Goal: Task Accomplishment & Management: Manage account settings

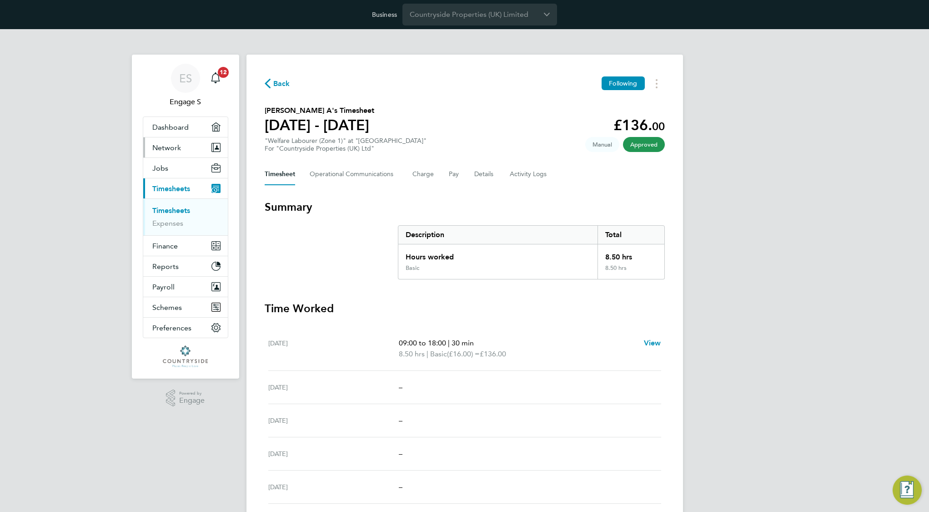
scroll to position [138, 0]
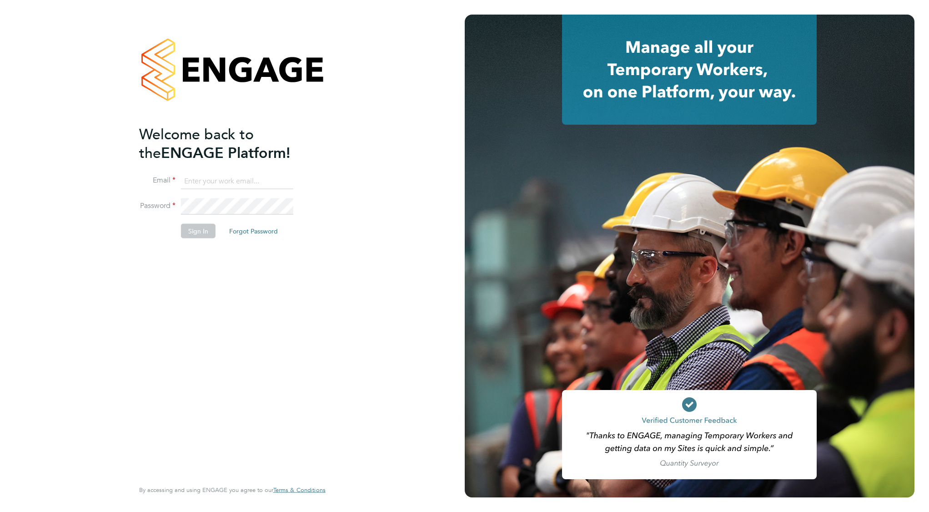
type input "support@engagelabs.io"
click at [199, 235] on button "Sign In" at bounding box center [198, 230] width 35 height 15
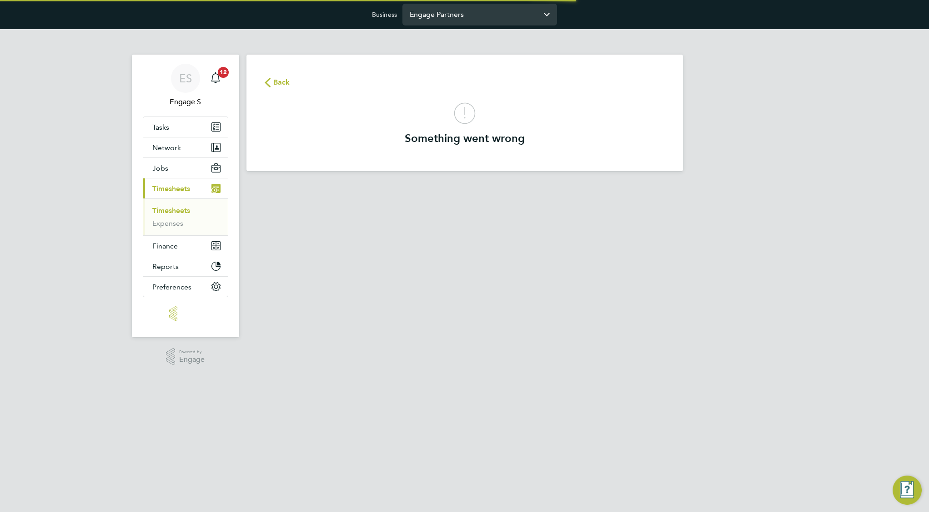
click at [435, 18] on input "Engage Partners" at bounding box center [480, 14] width 155 height 21
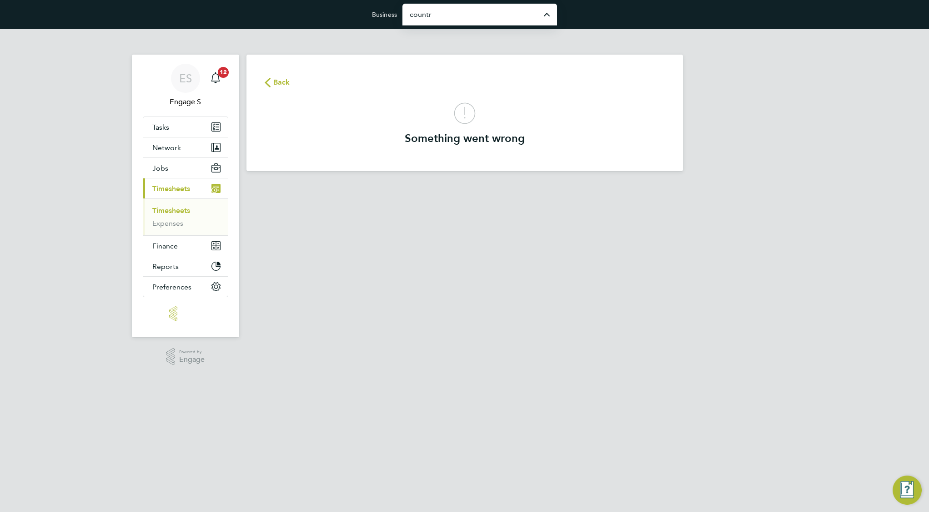
type input "Countryside Properties (UK) Limited"
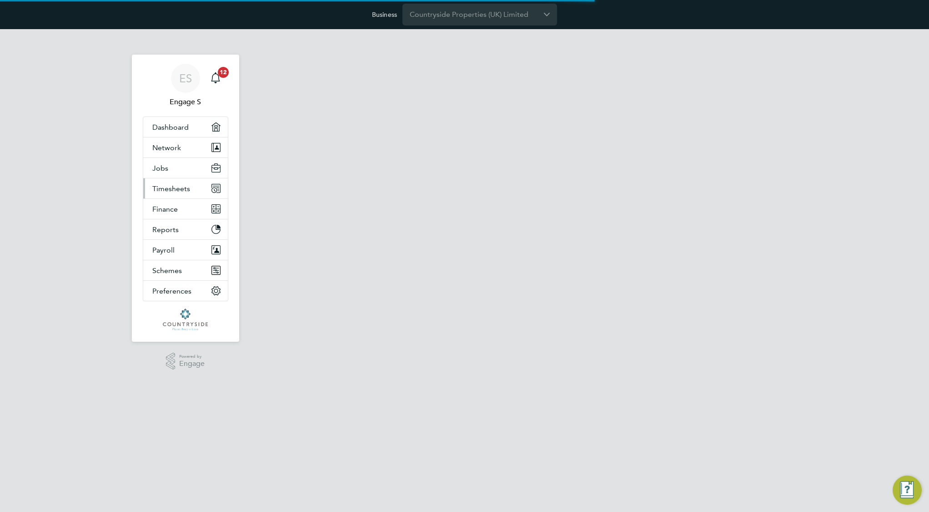
click at [171, 189] on span "Timesheets" at bounding box center [171, 188] width 38 height 9
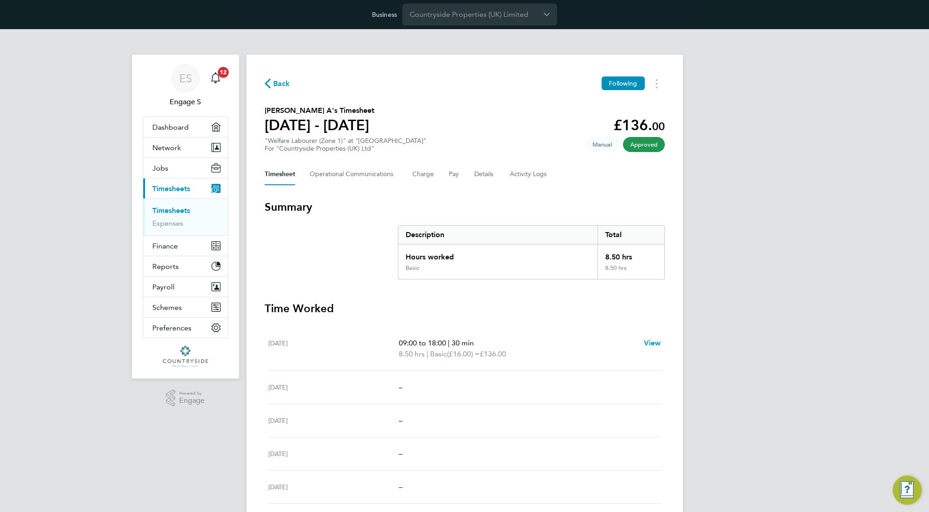
click at [180, 211] on link "Timesheets" at bounding box center [171, 210] width 38 height 9
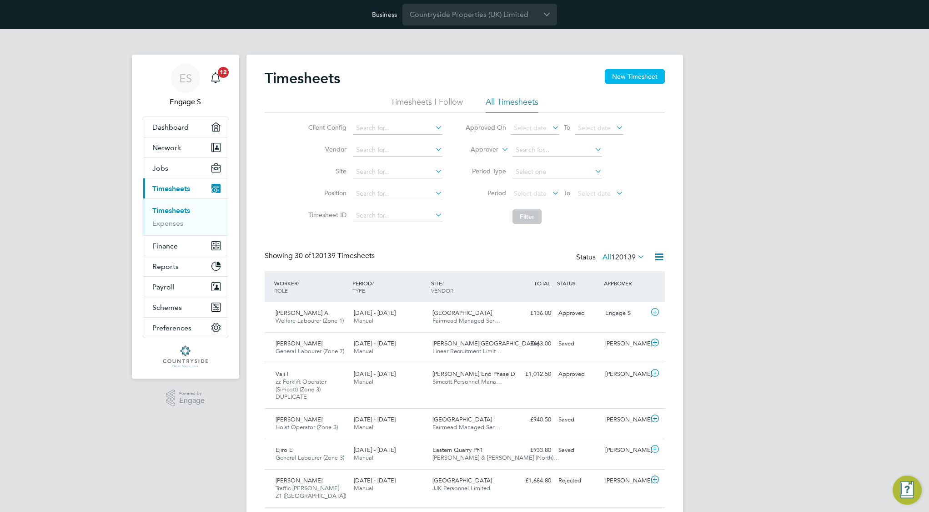
click at [643, 76] on button "New Timesheet" at bounding box center [635, 76] width 60 height 15
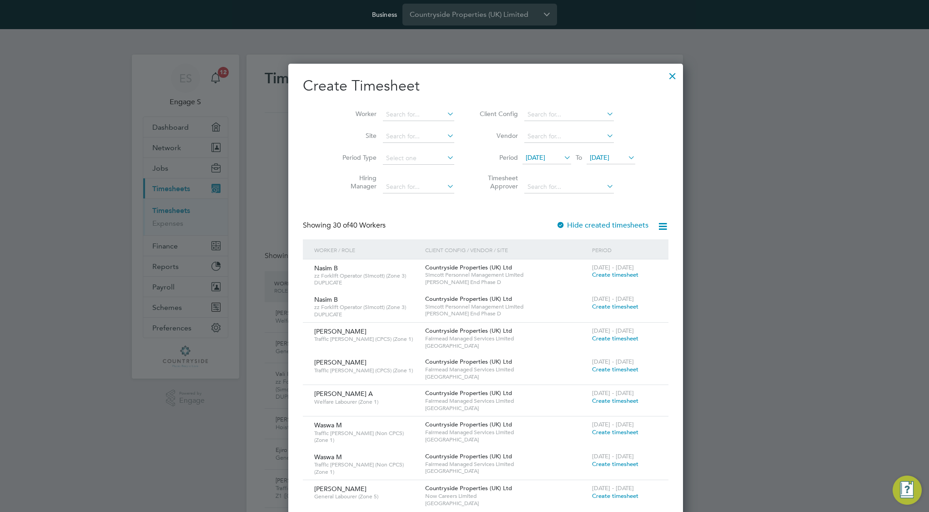
click at [592, 274] on span "Create timesheet" at bounding box center [615, 275] width 46 height 8
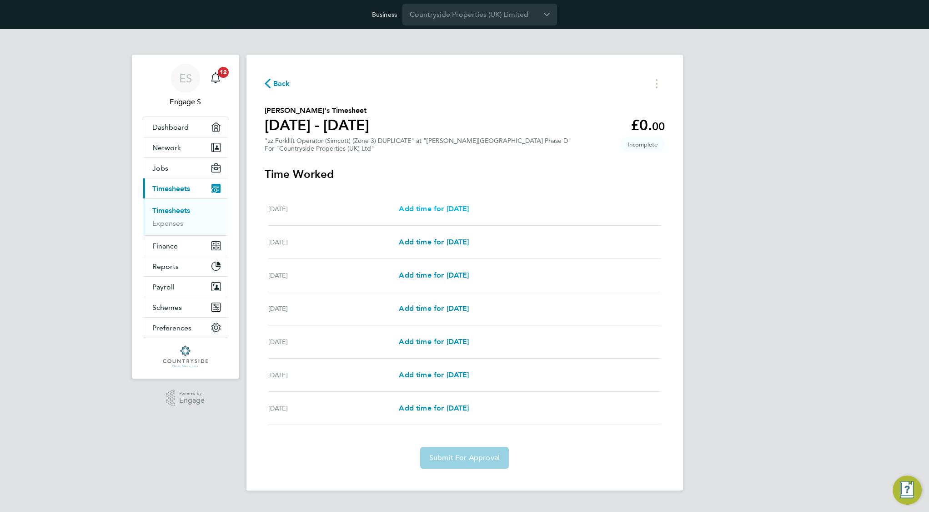
click at [449, 209] on span "Add time for [DATE]" at bounding box center [434, 208] width 70 height 9
select select "30"
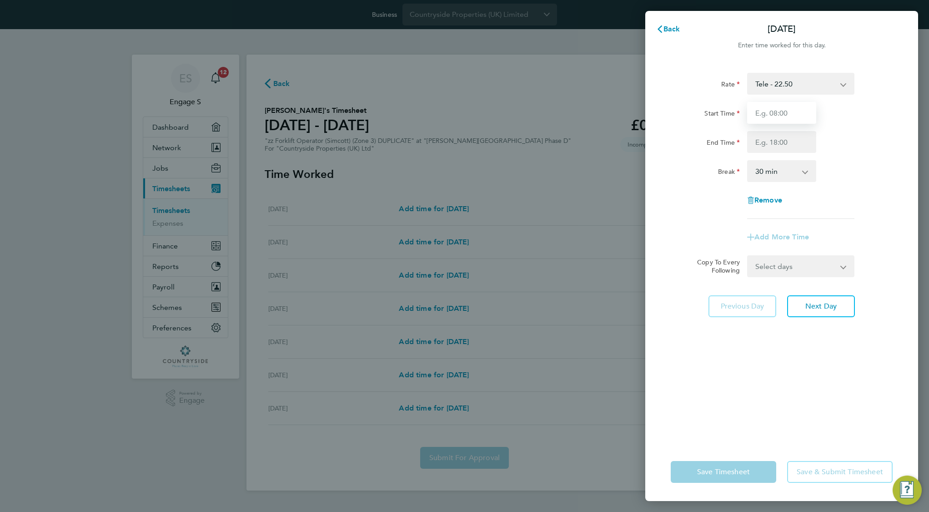
click at [781, 118] on input "Start Time" at bounding box center [781, 113] width 69 height 22
type input "04:00"
click at [785, 142] on input "End Time" at bounding box center [781, 142] width 69 height 22
type input "18:00"
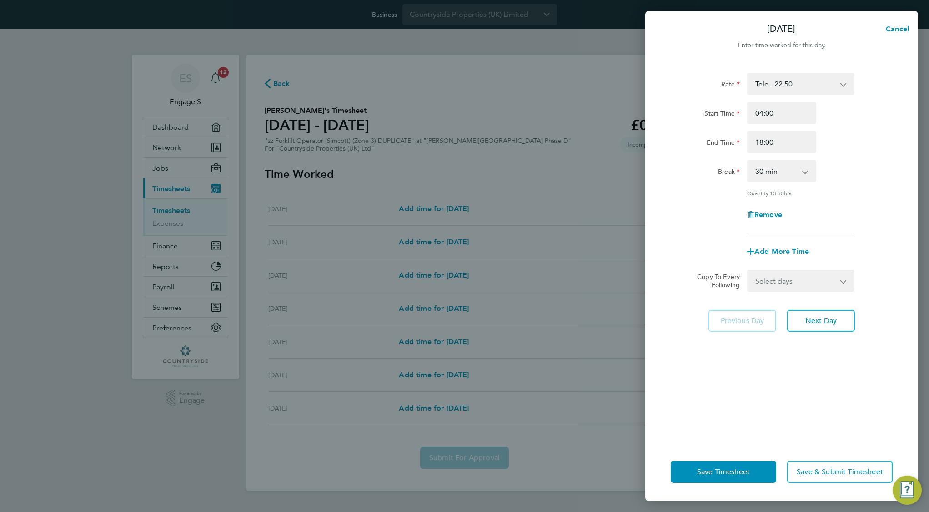
drag, startPoint x: 837, startPoint y: 226, endPoint x: 831, endPoint y: 228, distance: 6.5
click at [837, 226] on app-timesheet-line-form-group "Rate Tele - 22.50 Start Time 04:00 End Time 18:00 Break 0 min 15 min 30 min 45 …" at bounding box center [782, 168] width 222 height 190
click at [715, 471] on span "Save Timesheet" at bounding box center [723, 471] width 53 height 9
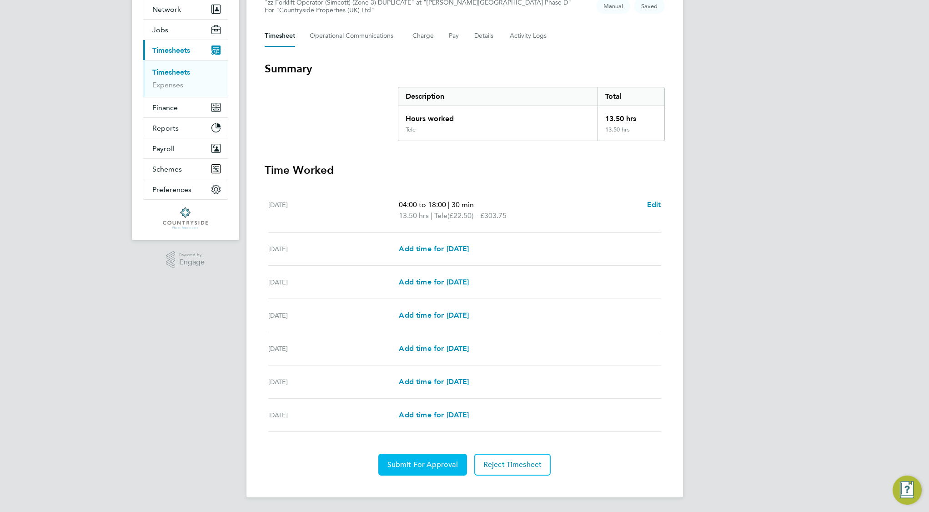
click at [450, 466] on span "Submit For Approval" at bounding box center [423, 464] width 70 height 9
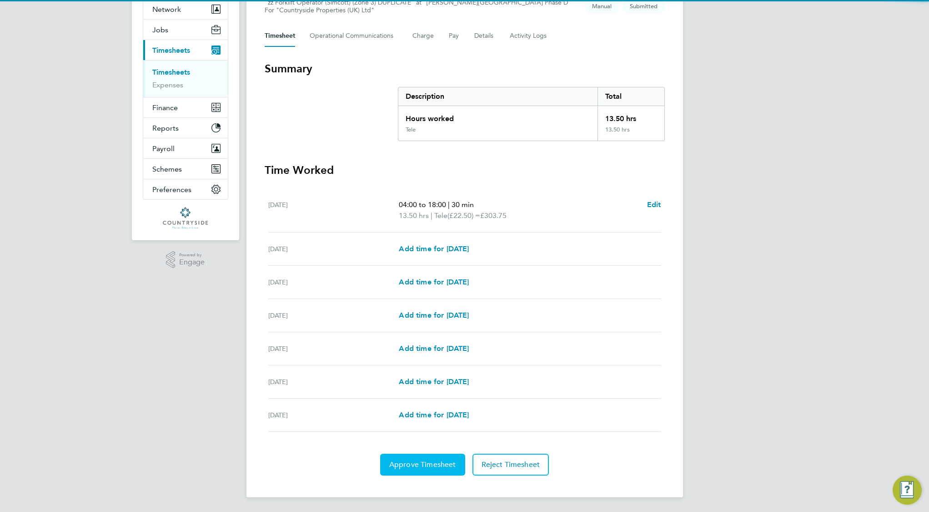
click at [451, 465] on span "Approve Timesheet" at bounding box center [422, 464] width 67 height 9
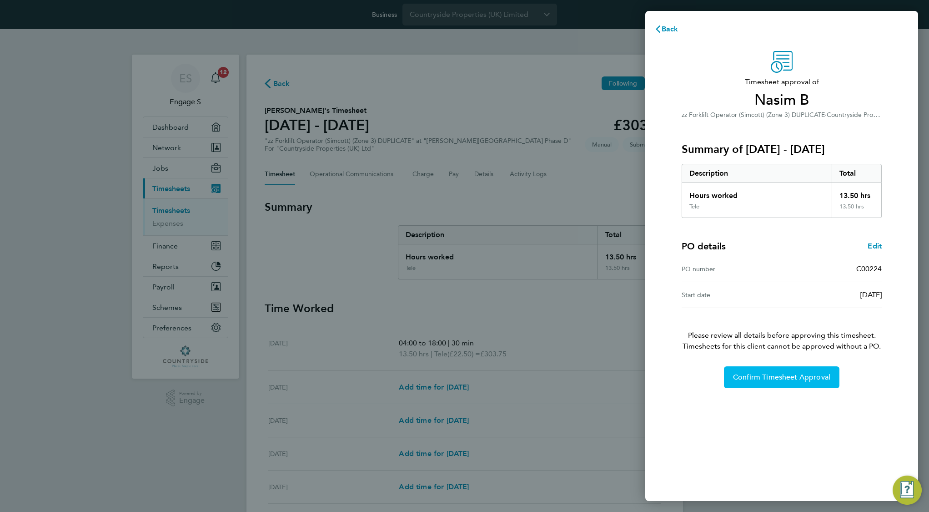
click at [790, 379] on span "Confirm Timesheet Approval" at bounding box center [781, 376] width 97 height 9
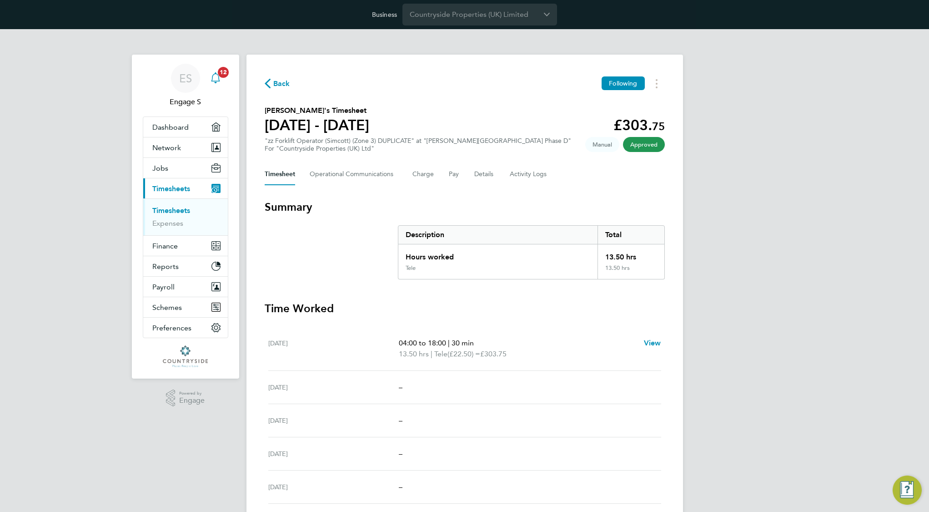
click at [208, 79] on div "Main navigation" at bounding box center [215, 78] width 18 height 18
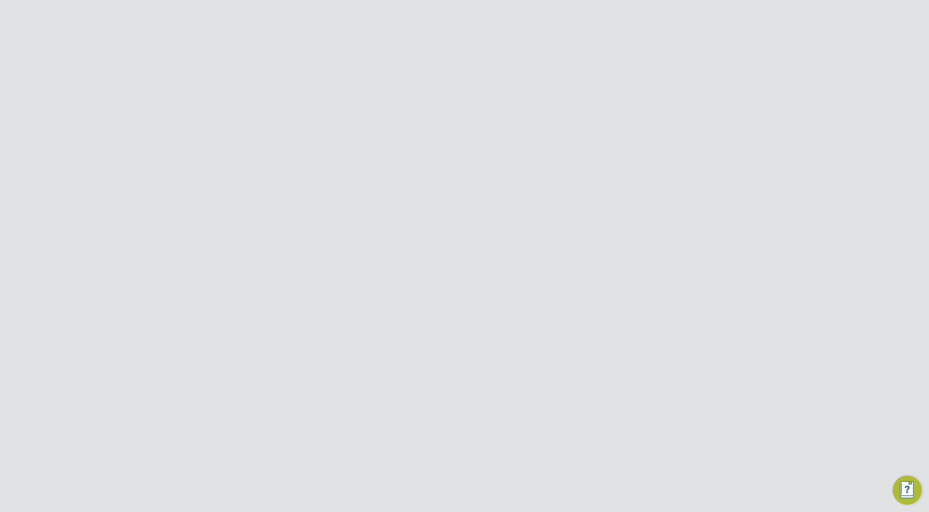
click at [173, 211] on span "Finance" at bounding box center [164, 209] width 25 height 9
click at [168, 235] on link "Invoices & Credit Notes" at bounding box center [180, 236] width 57 height 18
click at [338, 219] on div "Invoices & Credit Notes Received Issued Site Document No PO Status Paid Date Is…" at bounding box center [465, 188] width 400 height 239
click at [489, 272] on div "Simcott Personnel Mana…" at bounding box center [526, 274] width 76 height 17
click at [636, 39] on icon at bounding box center [634, 38] width 11 height 11
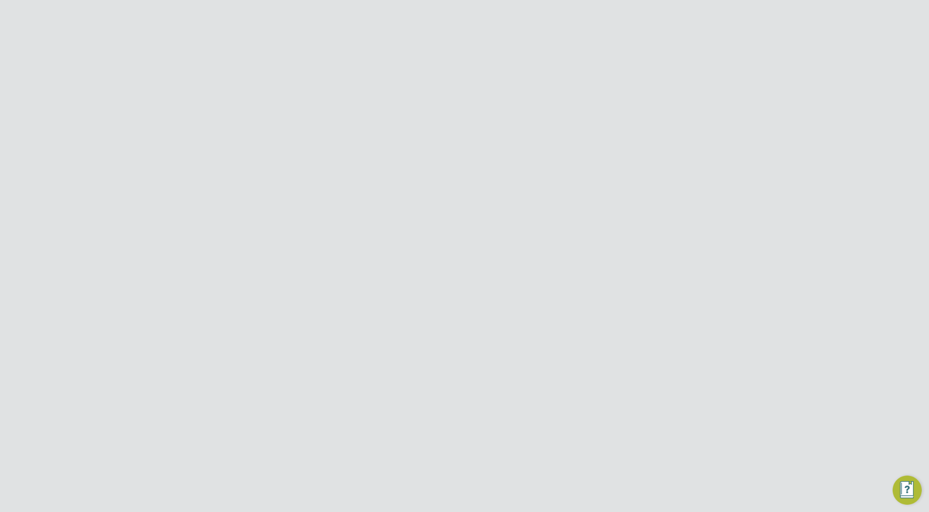
click at [615, 60] on li "Download Invoice" at bounding box center [606, 60] width 63 height 13
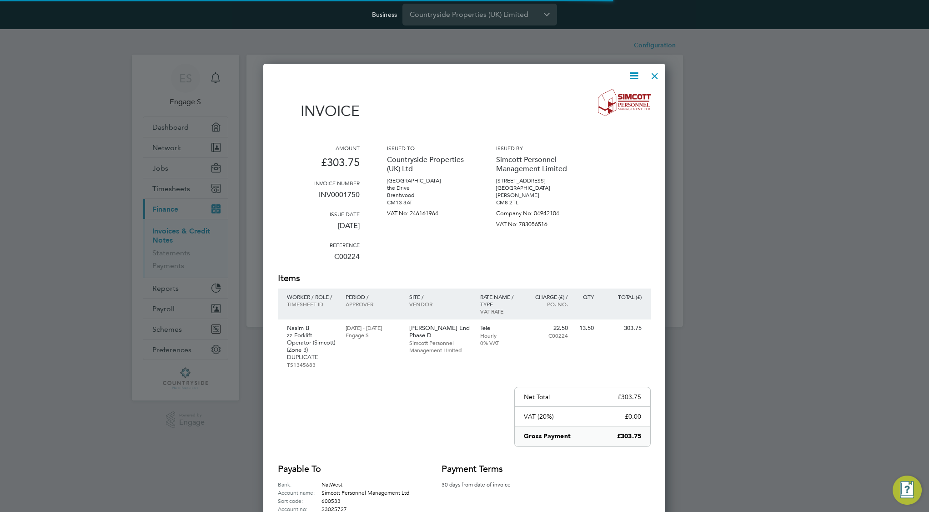
scroll to position [498, 403]
click at [633, 74] on icon at bounding box center [634, 75] width 11 height 11
click at [620, 96] on li "Download Invoice" at bounding box center [606, 97] width 63 height 13
click at [660, 73] on div at bounding box center [655, 73] width 16 height 16
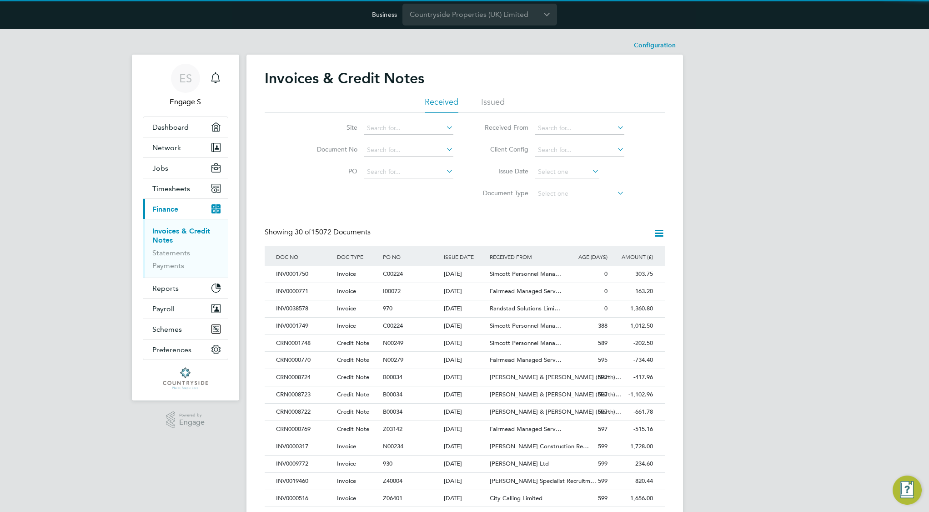
scroll to position [0, 0]
